Goal: Register for event/course

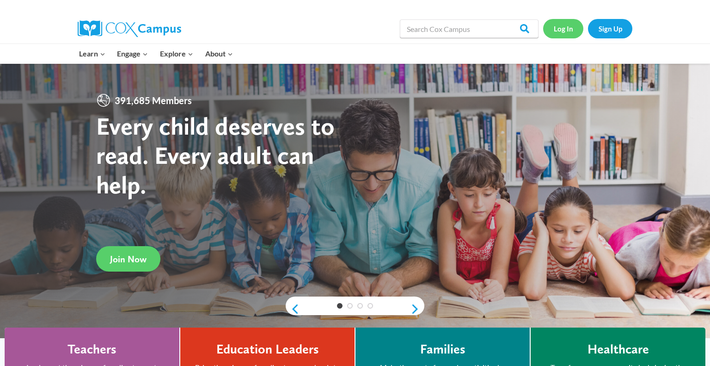
click at [572, 32] on link "Log In" at bounding box center [563, 28] width 40 height 19
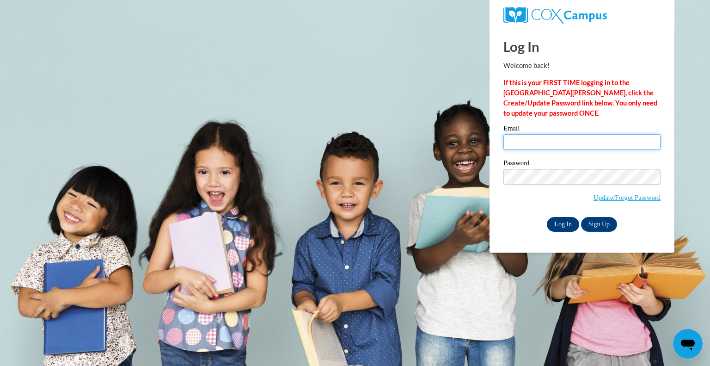
type input "slong@kewaskumschools.org"
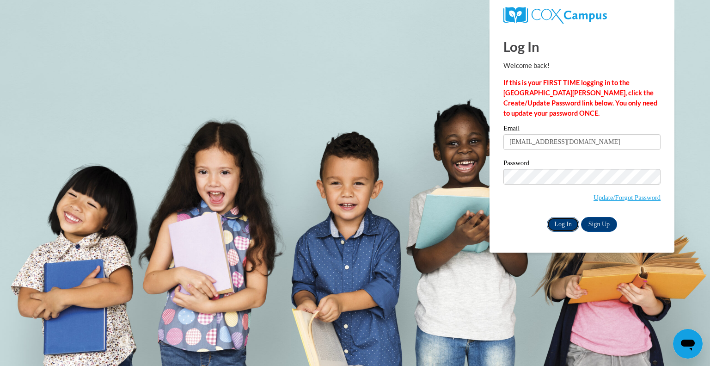
click at [568, 220] on input "Log In" at bounding box center [563, 224] width 32 height 15
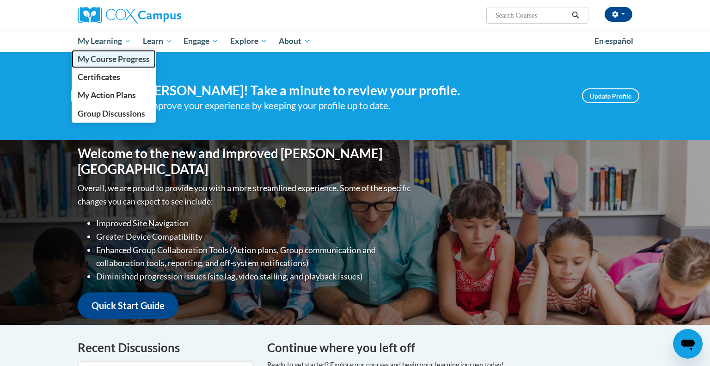
click at [115, 55] on span "My Course Progress" at bounding box center [114, 59] width 72 height 10
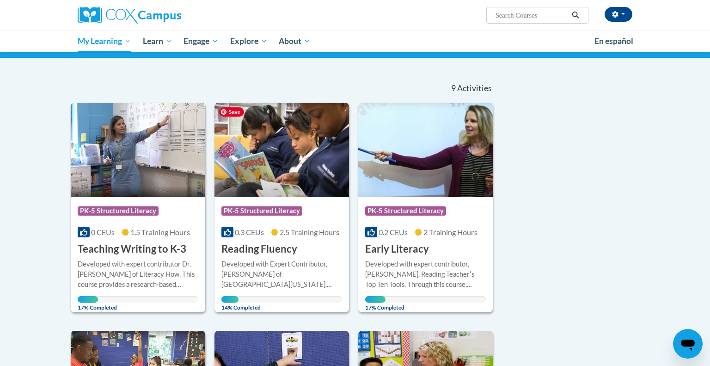
scroll to position [67, 0]
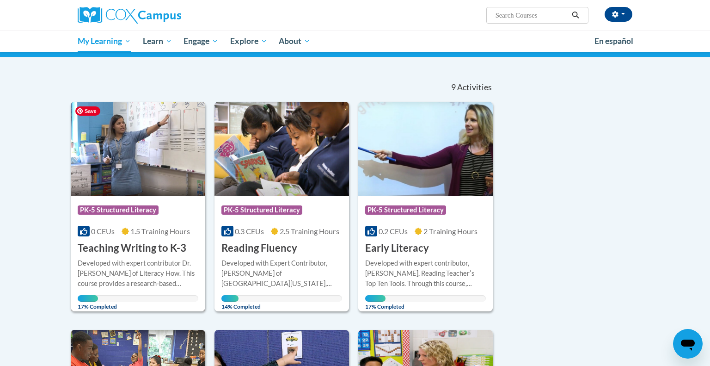
click at [164, 144] on img at bounding box center [138, 149] width 135 height 94
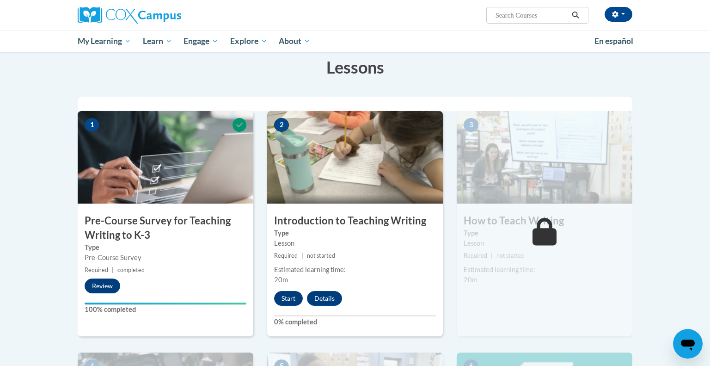
scroll to position [199, 0]
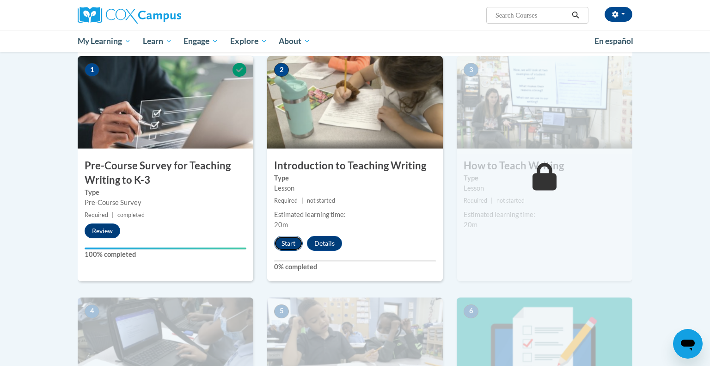
click at [288, 239] on button "Start" at bounding box center [288, 243] width 29 height 15
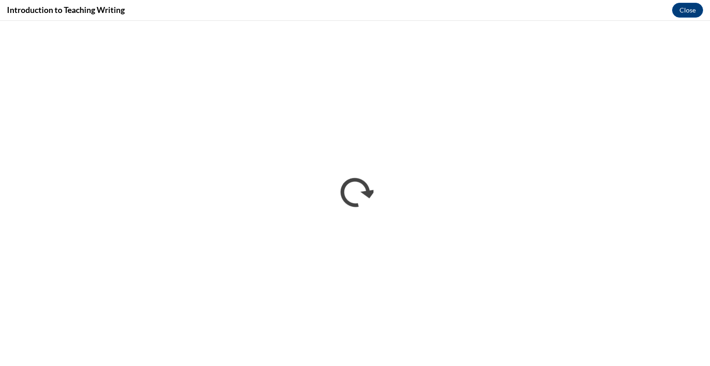
scroll to position [0, 0]
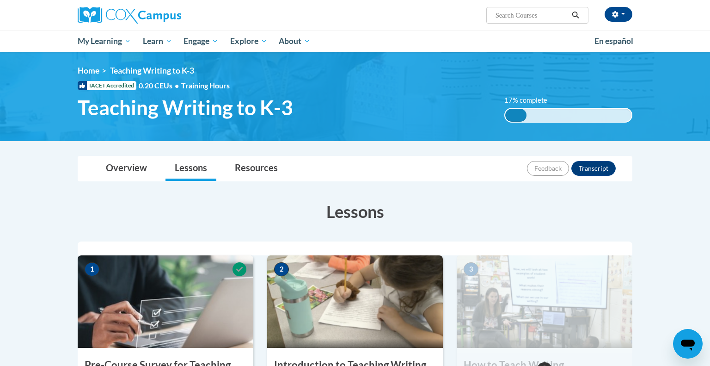
scroll to position [199, 0]
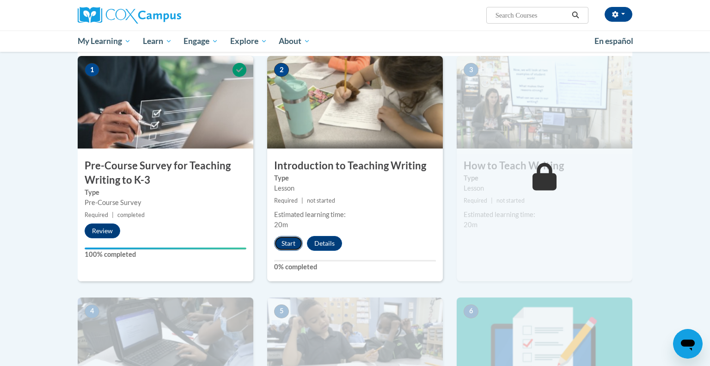
click at [281, 240] on button "Start" at bounding box center [288, 243] width 29 height 15
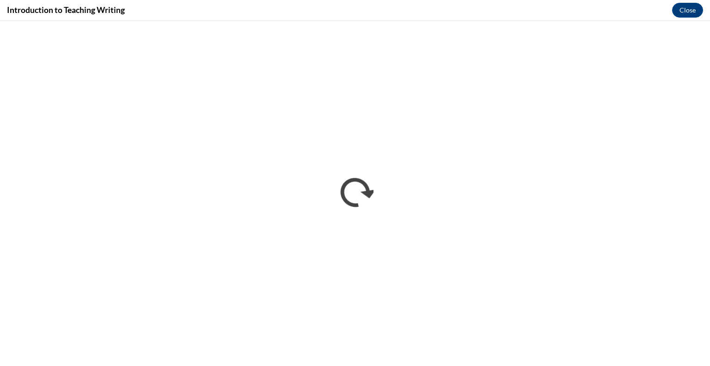
scroll to position [0, 0]
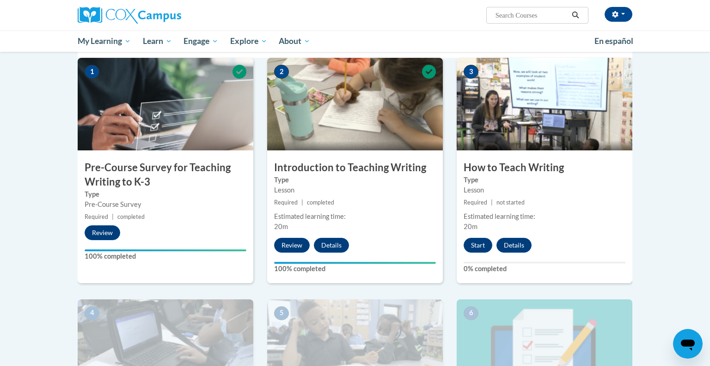
scroll to position [196, 0]
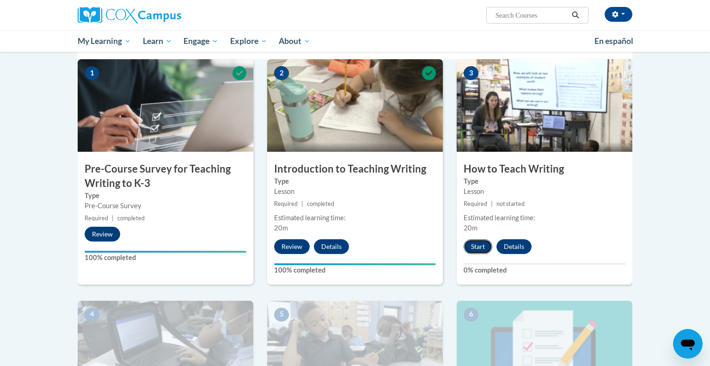
click at [477, 246] on button "Start" at bounding box center [478, 246] width 29 height 15
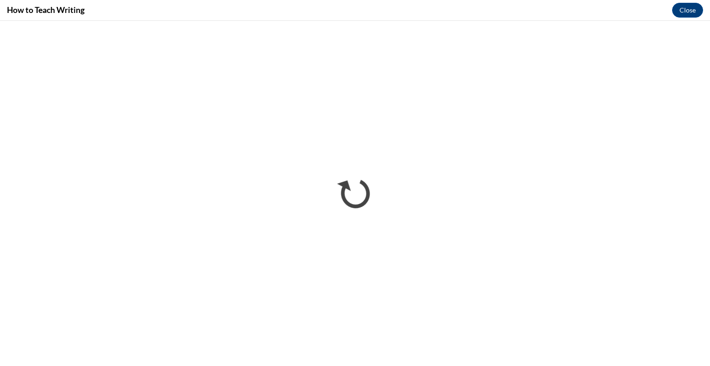
scroll to position [0, 0]
